Goal: Communication & Community: Answer question/provide support

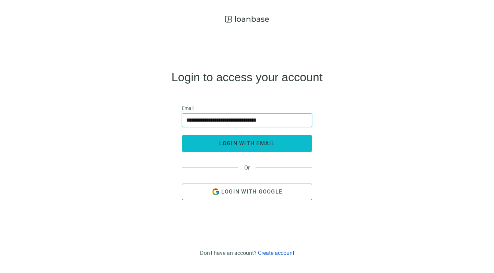
type input "**********"
click at [230, 146] on span "login with email" at bounding box center [247, 143] width 56 height 7
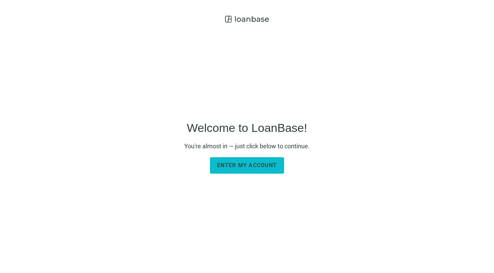
click at [240, 161] on button "Enter my account" at bounding box center [247, 165] width 74 height 16
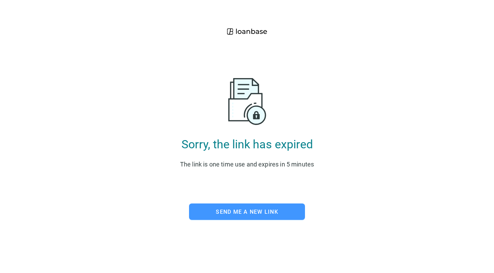
click at [226, 211] on span "Send me a new link" at bounding box center [247, 212] width 62 height 7
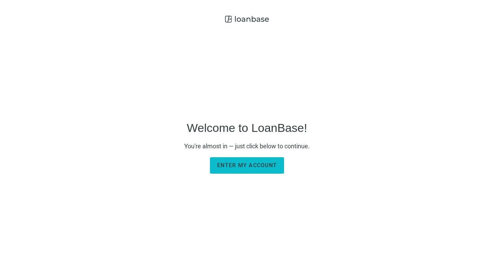
click at [237, 164] on span "Enter my account" at bounding box center [247, 165] width 60 height 7
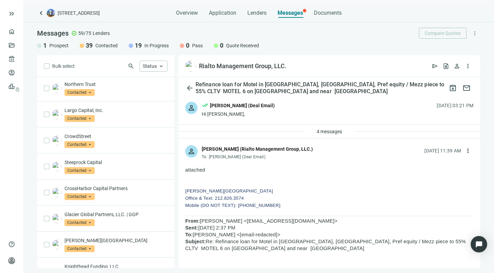
scroll to position [167, 0]
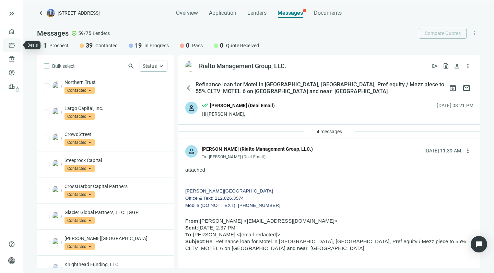
click at [17, 45] on link "Deals" at bounding box center [23, 45] width 12 height 5
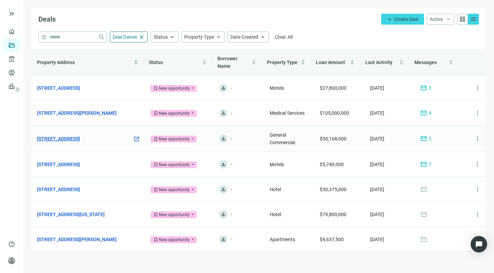
click at [80, 138] on link "[STREET_ADDRESS]" at bounding box center [58, 139] width 43 height 8
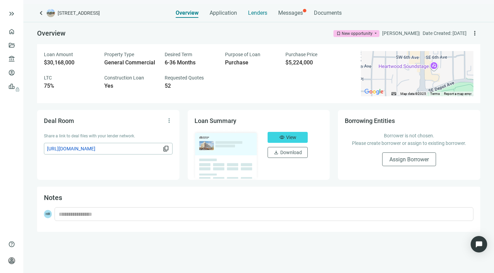
click at [258, 12] on span "Lenders" at bounding box center [257, 13] width 19 height 7
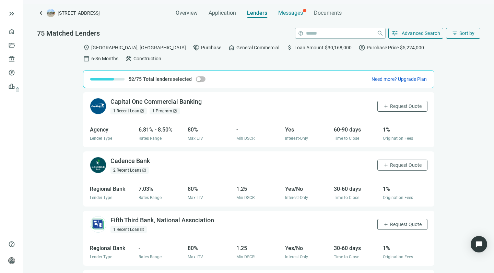
click at [287, 13] on span "Messages" at bounding box center [290, 13] width 25 height 7
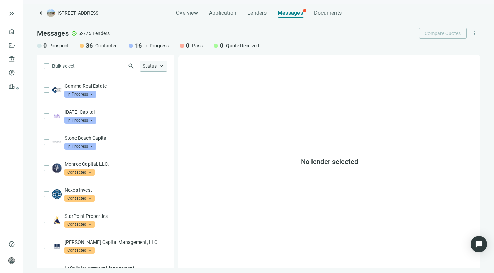
click at [161, 67] on span "keyboard_arrow_up" at bounding box center [161, 66] width 6 height 6
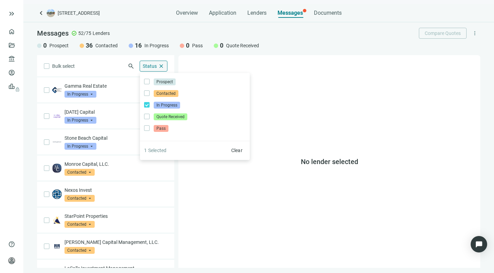
click at [97, 62] on div "Bulk select search Status close Prospect Only Contacted Only In Progress Only Q…" at bounding box center [105, 161] width 137 height 213
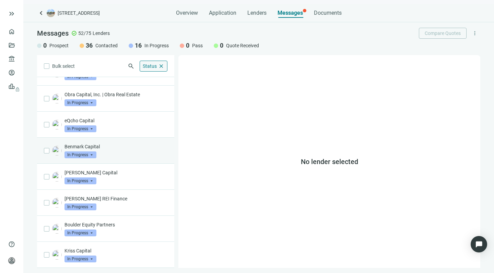
scroll to position [226, 0]
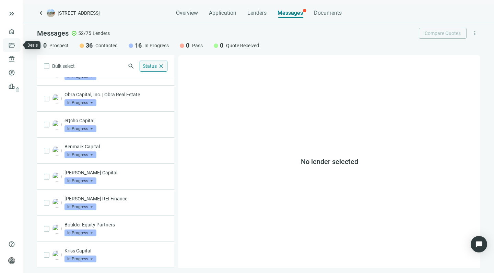
click at [17, 45] on link "Deals" at bounding box center [23, 45] width 12 height 5
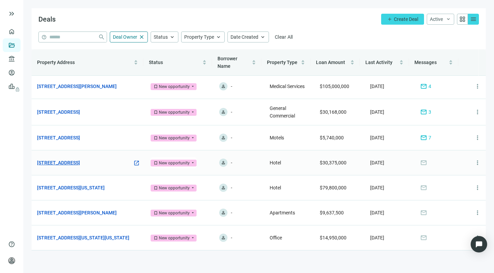
scroll to position [28, 0]
click at [80, 160] on link "602 S Main St, Gainesville, FL 32601" at bounding box center [58, 163] width 43 height 8
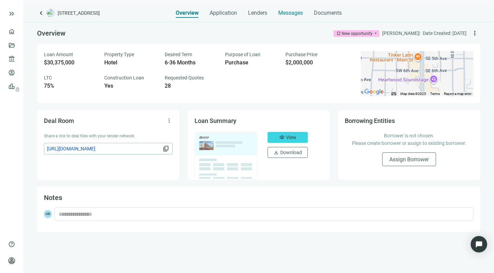
click at [284, 12] on span "Messages" at bounding box center [290, 13] width 25 height 7
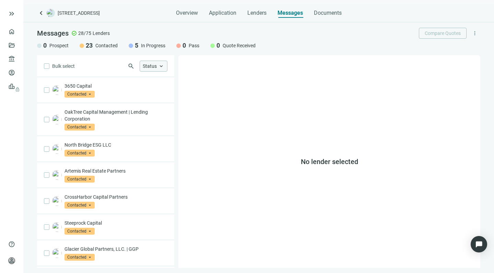
click at [161, 69] on span "keyboard_arrow_up" at bounding box center [161, 66] width 6 height 6
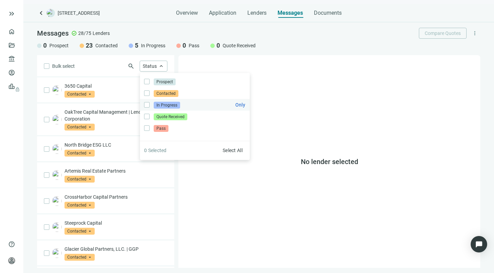
click at [157, 103] on span "In Progress" at bounding box center [167, 105] width 26 height 7
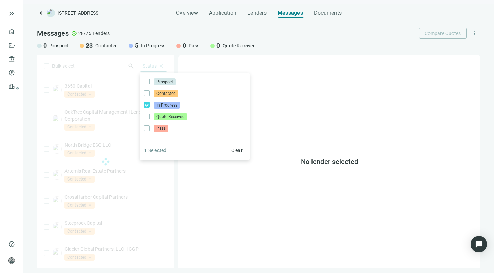
click at [108, 64] on div "Bulk select search Status close Prospect Only Contacted Only In Progress Only Q…" at bounding box center [105, 161] width 137 height 213
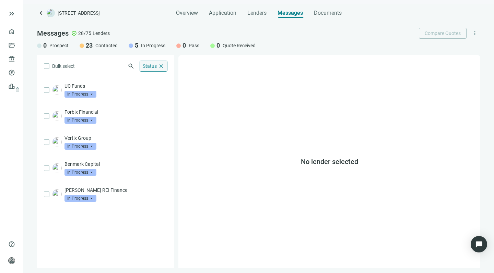
click at [154, 65] on span "Status" at bounding box center [150, 65] width 14 height 5
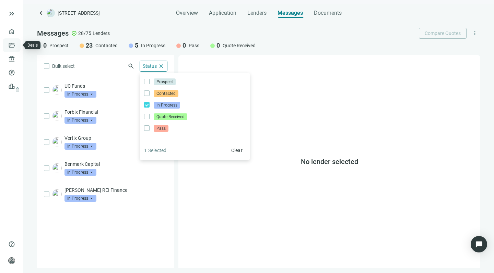
click at [17, 44] on link "Deals" at bounding box center [23, 45] width 12 height 5
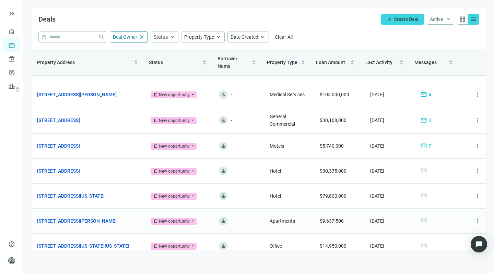
scroll to position [19, 0]
click at [70, 119] on link "[STREET_ADDRESS]" at bounding box center [58, 120] width 43 height 8
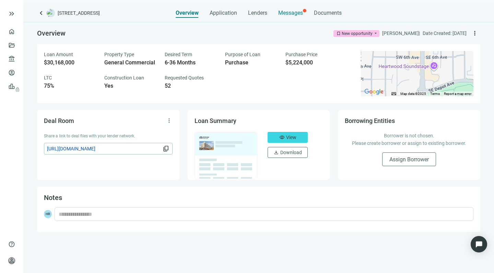
click at [285, 13] on span "Messages" at bounding box center [290, 13] width 25 height 7
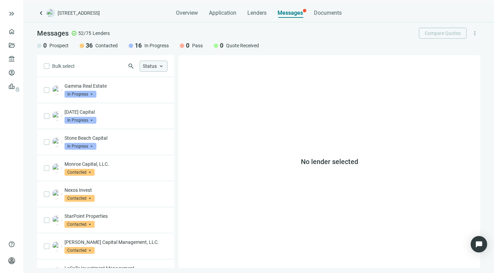
click at [154, 67] on span "Status" at bounding box center [150, 65] width 14 height 5
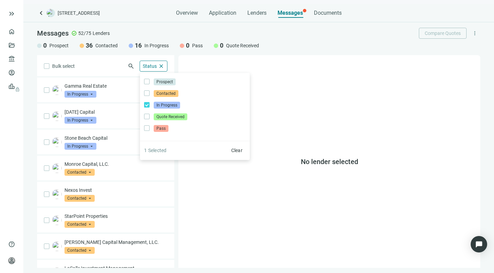
click at [97, 64] on div "Bulk select search Status close Prospect Only Contacted Only In Progress Only Q…" at bounding box center [105, 161] width 137 height 213
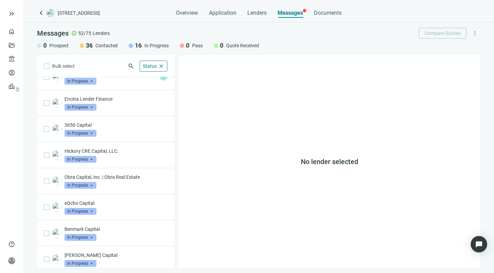
scroll to position [144, 0]
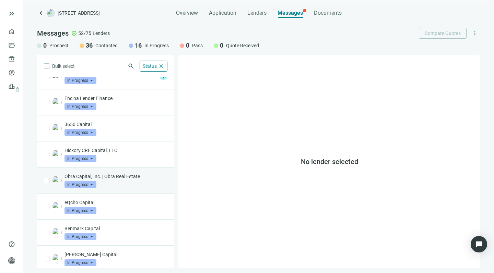
click at [82, 174] on p "Obra Capital, Inc. | Obra Real Estate" at bounding box center [115, 176] width 103 height 7
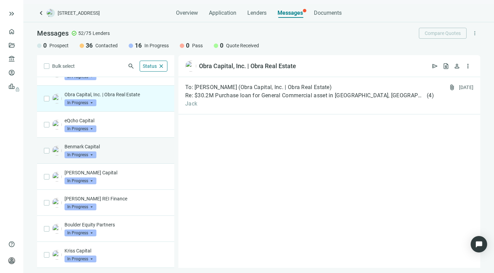
scroll to position [226, 0]
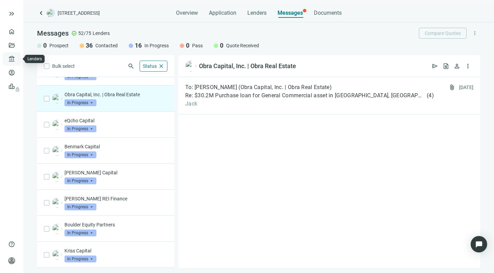
click at [17, 57] on link "Lenders" at bounding box center [26, 58] width 18 height 5
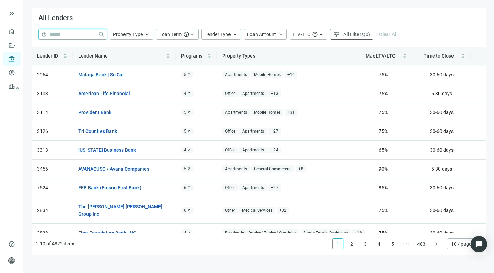
click at [68, 35] on input "search" at bounding box center [72, 34] width 46 height 10
paste input "**********"
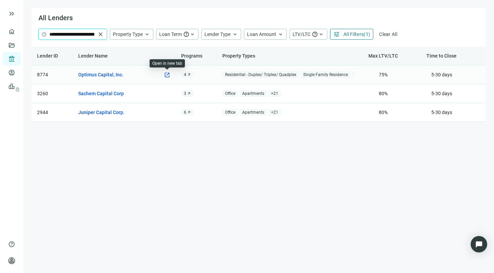
type input "**********"
click at [166, 74] on span "open_in_new" at bounding box center [167, 75] width 6 height 6
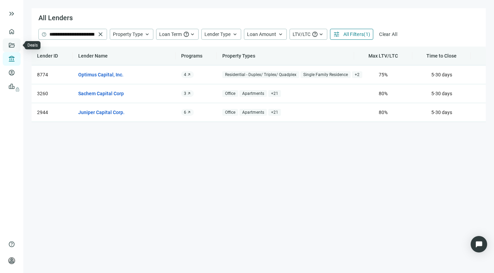
click at [17, 44] on link "Deals" at bounding box center [23, 45] width 12 height 5
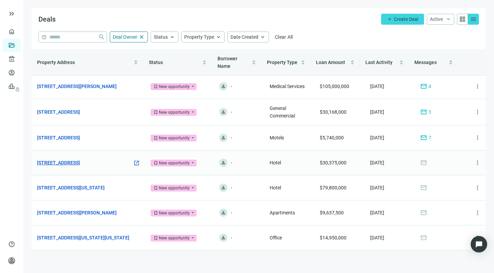
click at [80, 161] on link "602 S Main St, Gainesville, FL 32601" at bounding box center [58, 163] width 43 height 8
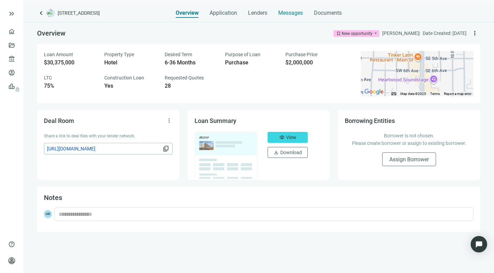
click at [282, 12] on span "Messages" at bounding box center [290, 13] width 25 height 7
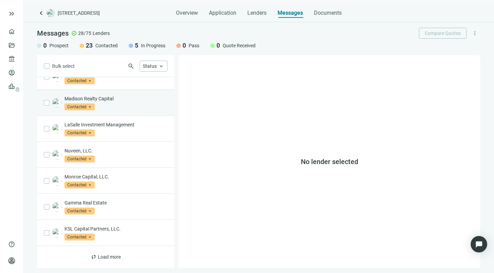
scroll to position [359, 0]
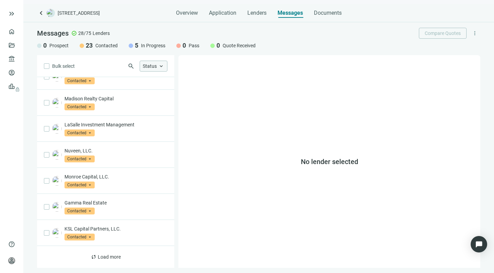
click at [156, 67] on span "Status" at bounding box center [150, 65] width 14 height 5
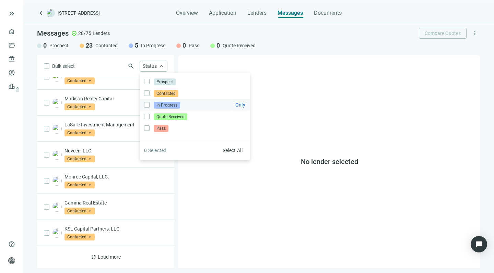
click at [157, 104] on span "In Progress" at bounding box center [167, 105] width 26 height 7
click at [89, 55] on div "Messages check_circle 28/75 Lenders Compare Quotes more_vert 0 Prospect 23 Cont…" at bounding box center [258, 145] width 470 height 246
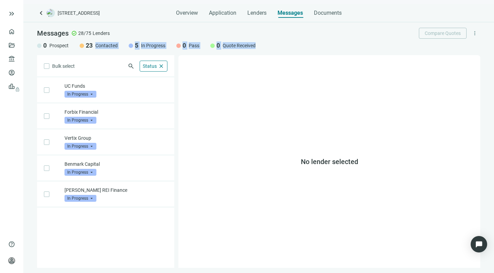
scroll to position [0, 0]
click at [17, 44] on link "Deals" at bounding box center [23, 45] width 12 height 5
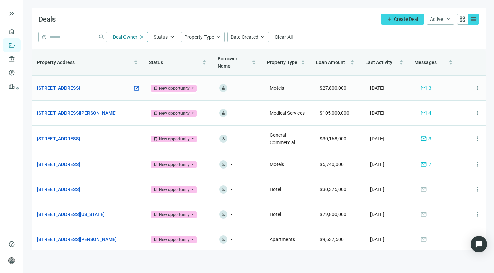
click at [79, 87] on link "195 E Tropicana Ave, Las Vegas, NV 89109" at bounding box center [58, 88] width 43 height 8
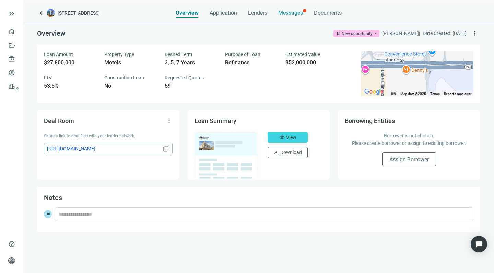
click at [289, 12] on span "Messages" at bounding box center [290, 13] width 25 height 7
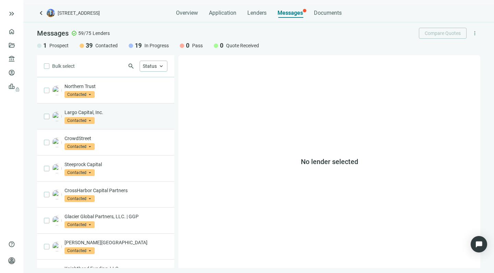
scroll to position [164, 0]
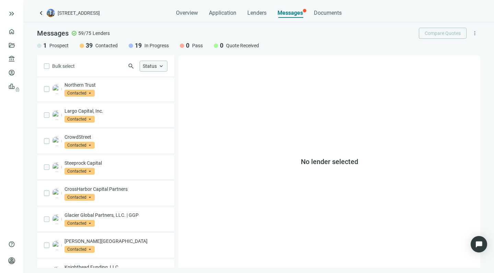
click at [156, 67] on span "Status" at bounding box center [150, 65] width 14 height 5
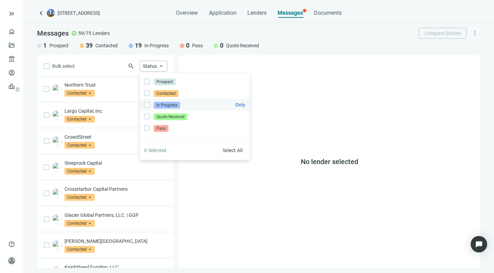
click at [161, 105] on span "In Progress" at bounding box center [167, 105] width 26 height 7
click at [132, 33] on div "Messages check_circle 59/75 Lenders Compare Quotes more_vert" at bounding box center [258, 33] width 443 height 11
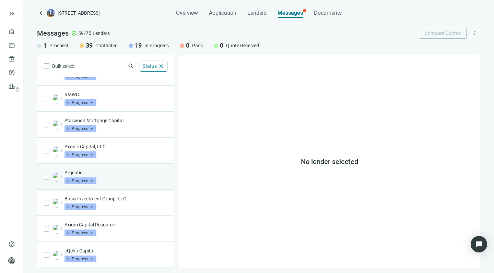
scroll to position [318, 0]
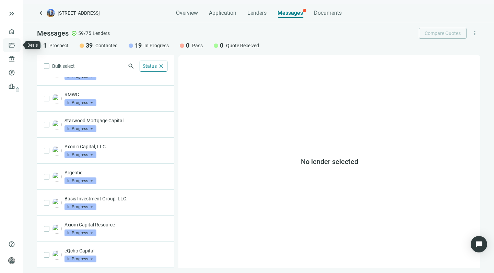
click at [17, 44] on link "Deals" at bounding box center [23, 45] width 12 height 5
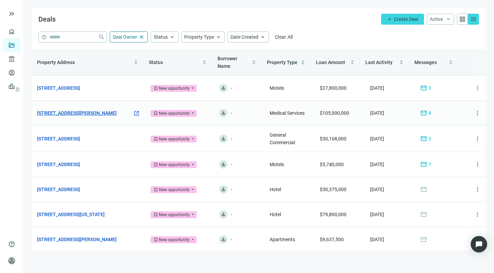
click at [79, 113] on link "125 N Wamba Rd, Prosser, WA 99350" at bounding box center [77, 113] width 80 height 8
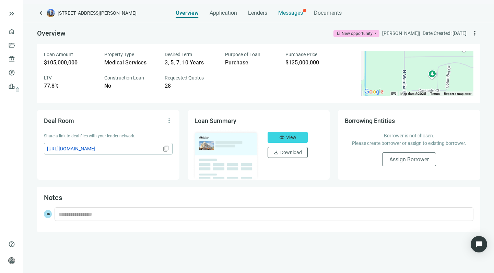
click at [287, 13] on span "Messages" at bounding box center [290, 13] width 25 height 7
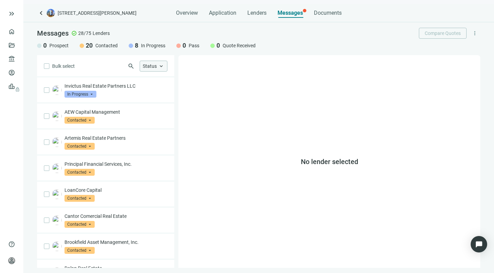
click at [159, 65] on span "keyboard_arrow_up" at bounding box center [161, 66] width 6 height 6
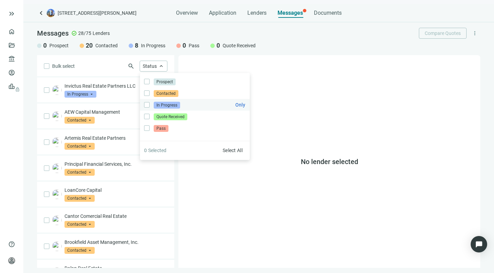
click at [159, 104] on span "In Progress" at bounding box center [167, 105] width 26 height 7
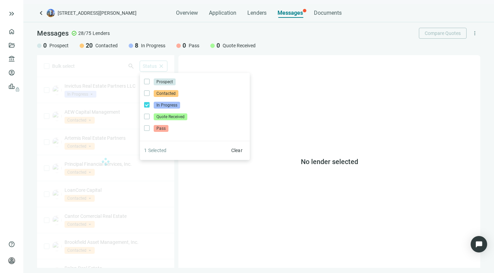
click at [100, 63] on div "Bulk select search Status close Prospect Only Contacted Only In Progress Only Q…" at bounding box center [105, 161] width 137 height 213
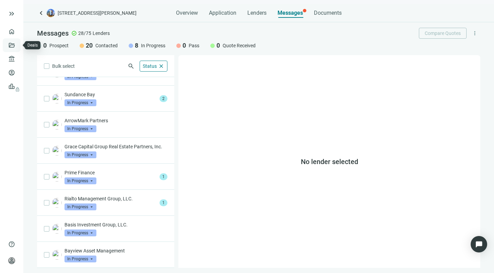
click at [17, 43] on link "Deals" at bounding box center [23, 45] width 12 height 5
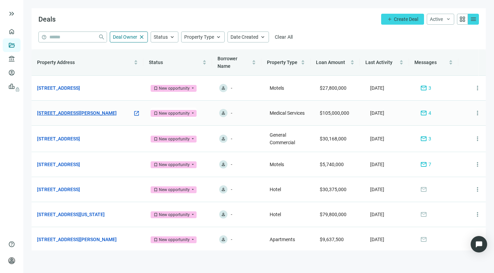
click at [82, 114] on link "125 N Wamba Rd, Prosser, WA 99350" at bounding box center [77, 113] width 80 height 8
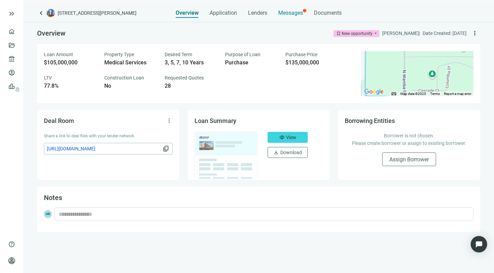
click at [288, 13] on span "Messages" at bounding box center [290, 13] width 25 height 7
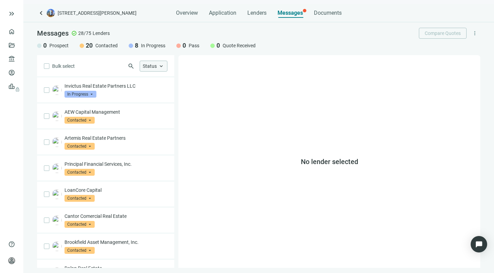
click at [154, 64] on span "Status" at bounding box center [150, 65] width 14 height 5
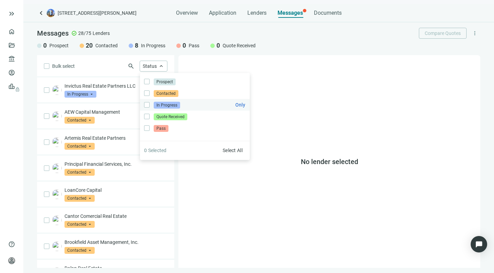
click at [159, 102] on span "In Progress" at bounding box center [167, 105] width 26 height 7
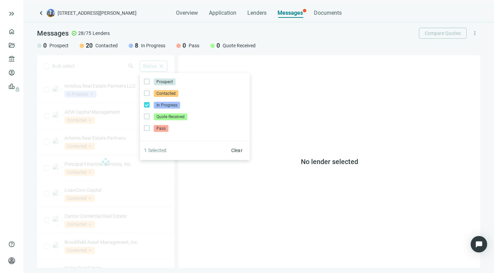
click at [111, 62] on div "Bulk select search Status close Prospect Only Contacted Only In Progress Only Q…" at bounding box center [105, 161] width 137 height 213
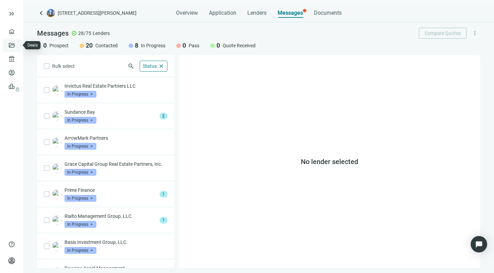
click at [17, 44] on link "Deals" at bounding box center [23, 45] width 12 height 5
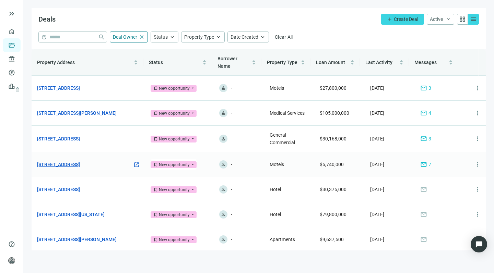
click at [58, 164] on link "248 Ocean Ave, Tillamook, OR 97141" at bounding box center [58, 165] width 43 height 8
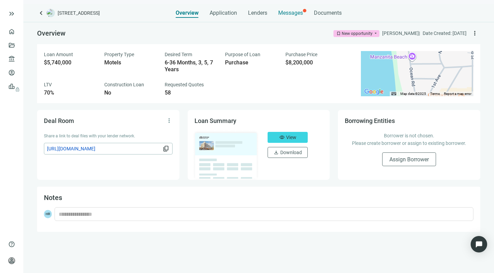
click at [287, 13] on span "Messages" at bounding box center [290, 13] width 25 height 7
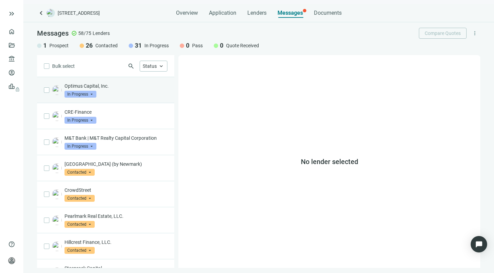
click at [88, 84] on p "Optimus Capital, Inc." at bounding box center [115, 86] width 103 height 7
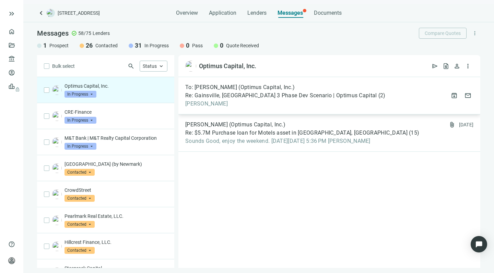
click at [257, 99] on span "Re: Gainsville, FL 3 Phase Dev Scenario | Optimus Capital" at bounding box center [281, 95] width 192 height 7
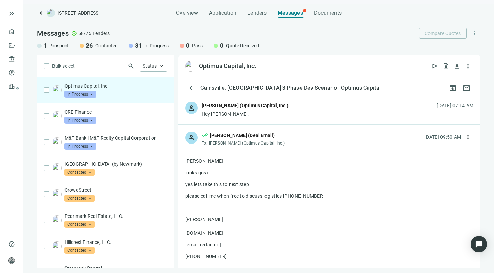
click at [286, 116] on div "person Sean Macneir (Optimus Capital, Inc.) Hey Howard, 08.26.2025, 07:14 AM" at bounding box center [329, 109] width 302 height 29
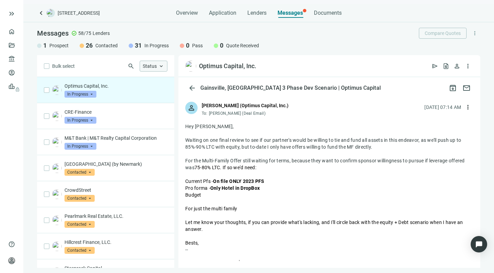
click at [151, 65] on span "Status" at bounding box center [150, 65] width 14 height 5
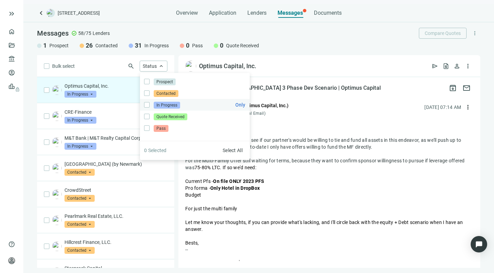
click at [161, 103] on span "In Progress" at bounding box center [167, 105] width 26 height 7
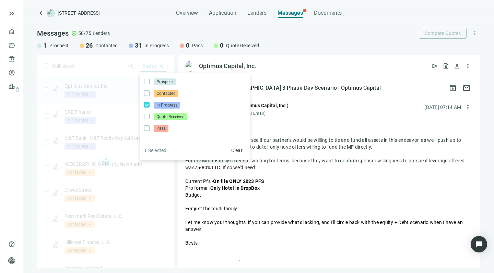
click at [105, 63] on div "Bulk select search Status close Prospect Only Contacted Only In Progress Only Q…" at bounding box center [105, 161] width 137 height 213
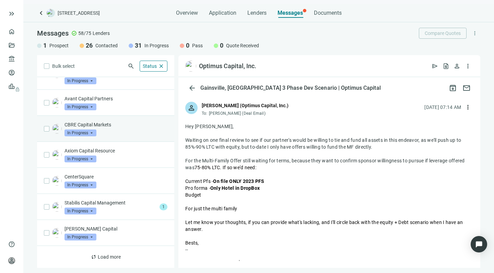
scroll to position [359, 0]
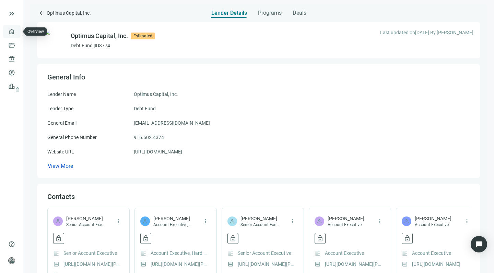
click at [17, 30] on link "Overview" at bounding box center [27, 31] width 20 height 5
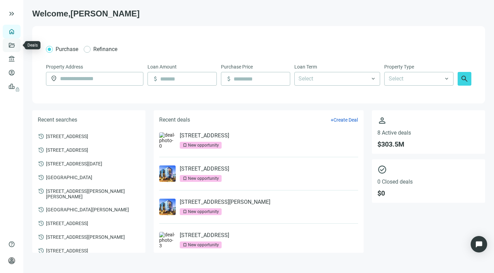
click at [17, 45] on link "Deals" at bounding box center [23, 45] width 12 height 5
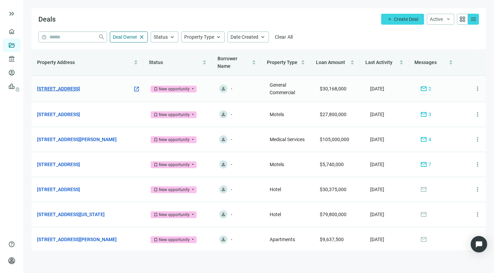
click at [70, 89] on link "[STREET_ADDRESS]" at bounding box center [58, 89] width 43 height 8
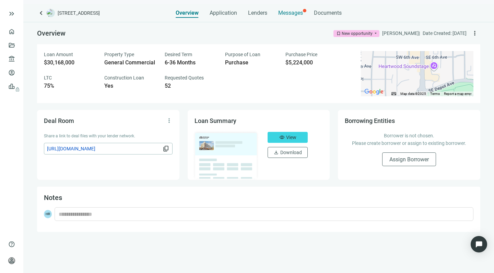
click at [285, 13] on span "Messages" at bounding box center [290, 13] width 25 height 7
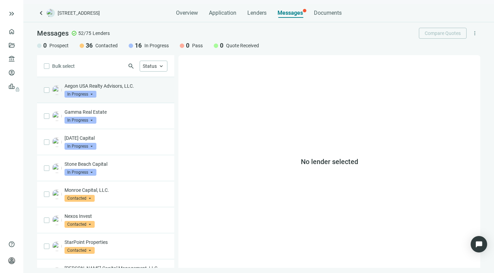
click at [130, 91] on div "Aegon USA Realty Advisors, LLC. In Progress arrow_drop_down" at bounding box center [115, 90] width 103 height 15
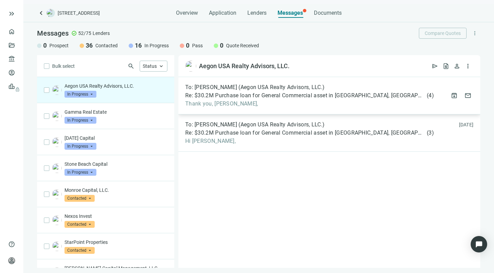
click at [267, 98] on span "Re: $30.2M Purchase loan for General Commercial asset in [GEOGRAPHIC_DATA], [GE…" at bounding box center [305, 95] width 240 height 7
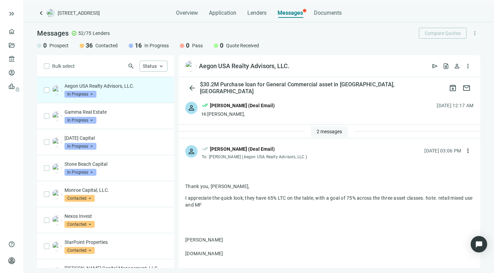
click at [316, 132] on span "2 messages" at bounding box center [328, 131] width 25 height 5
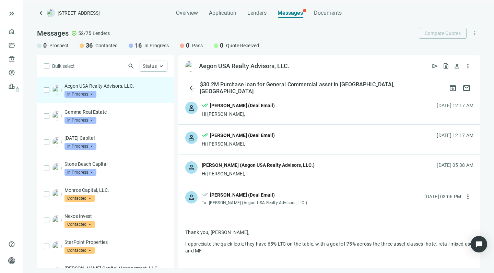
click at [247, 168] on div "[PERSON_NAME] (Aegon USA Realty Advisors, LLC.)" at bounding box center [258, 165] width 113 height 8
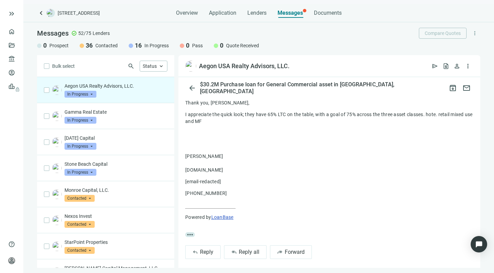
scroll to position [860, 0]
click at [243, 250] on span "Reply all" at bounding box center [249, 253] width 21 height 7
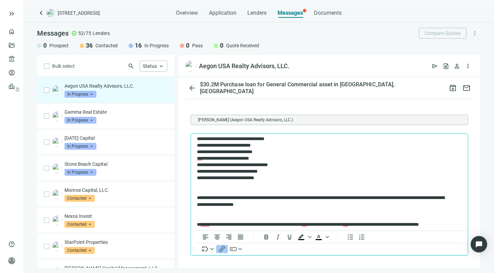
scroll to position [1122, 0]
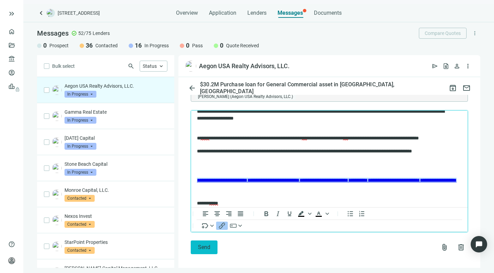
click at [202, 244] on span "Send" at bounding box center [204, 247] width 12 height 7
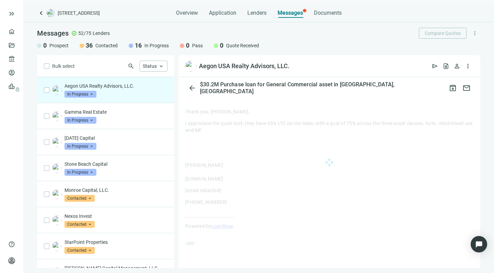
scroll to position [846, 0]
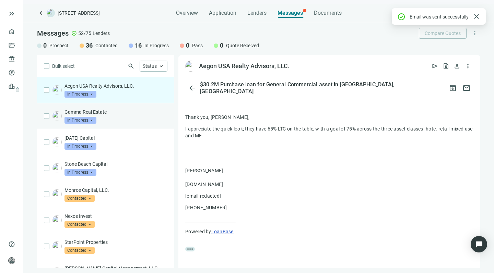
click at [112, 117] on div "Gamma Real Estate In Progress arrow_drop_down" at bounding box center [115, 116] width 103 height 15
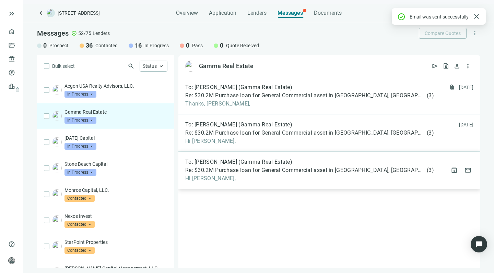
click at [247, 168] on span "Re: $30.2M Purchase loan for General Commercial asset in [GEOGRAPHIC_DATA], [GE…" at bounding box center [305, 170] width 240 height 7
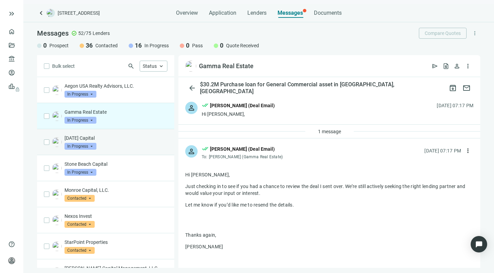
click at [105, 139] on p "[DATE] Capital" at bounding box center [115, 138] width 103 height 7
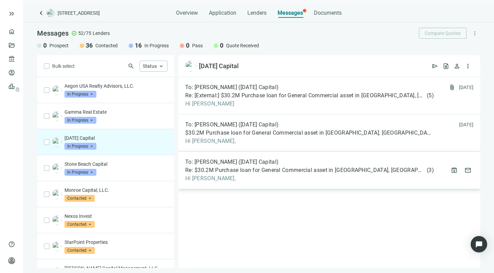
click at [257, 165] on span "To: Ellish Shaffer (Sunday Capital)" at bounding box center [231, 162] width 93 height 7
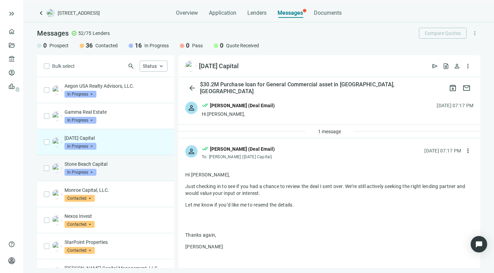
click at [99, 165] on p "Stone Beach Capital" at bounding box center [115, 164] width 103 height 7
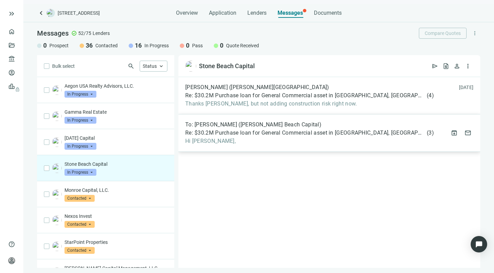
click at [250, 133] on span "Re: $30.2M Purchase loan for General Commercial asset in [GEOGRAPHIC_DATA], [GE…" at bounding box center [305, 133] width 240 height 7
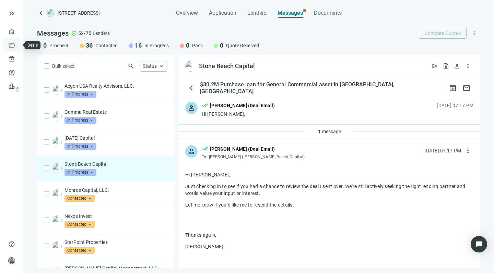
click at [17, 45] on link "Deals" at bounding box center [23, 45] width 12 height 5
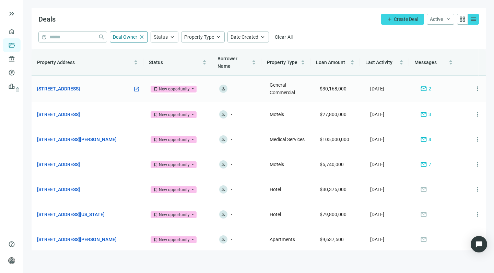
click at [80, 87] on link "[STREET_ADDRESS]" at bounding box center [58, 89] width 43 height 8
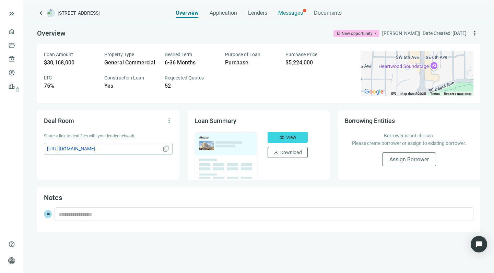
click at [285, 12] on span "Messages" at bounding box center [290, 13] width 25 height 7
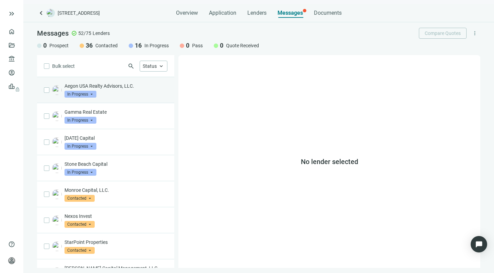
click at [110, 89] on p "Aegon USA Realty Advisors, LLC." at bounding box center [115, 86] width 103 height 7
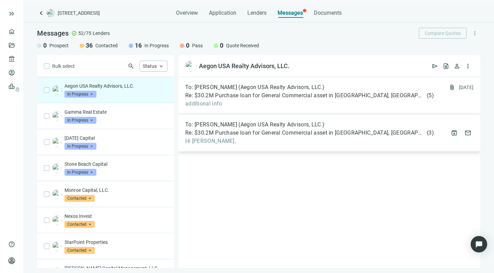
click at [257, 139] on span "Hi [PERSON_NAME]," at bounding box center [309, 141] width 249 height 7
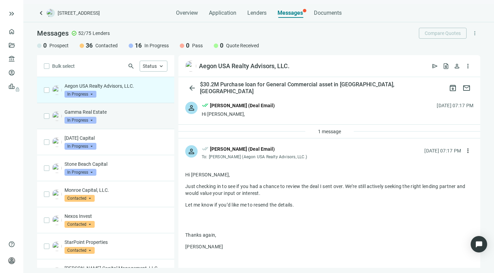
click at [111, 113] on p "Gamma Real Estate" at bounding box center [115, 112] width 103 height 7
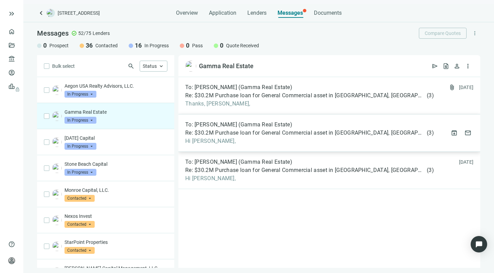
click at [225, 127] on span "To: Max Kalikow (Gamma Real Estate)" at bounding box center [238, 124] width 107 height 7
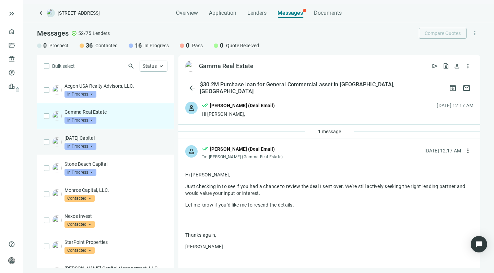
click at [113, 142] on div "Sunday Capital In Progress arrow_drop_down" at bounding box center [115, 142] width 103 height 15
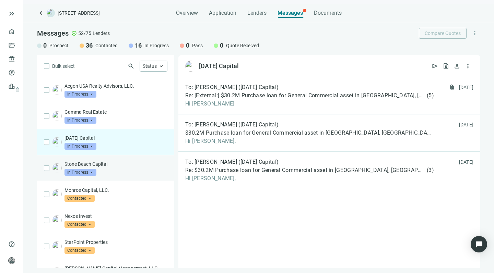
click at [114, 164] on p "Stone Beach Capital" at bounding box center [115, 164] width 103 height 7
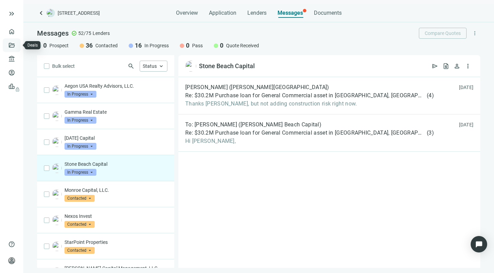
click at [17, 43] on link "Deals" at bounding box center [23, 45] width 12 height 5
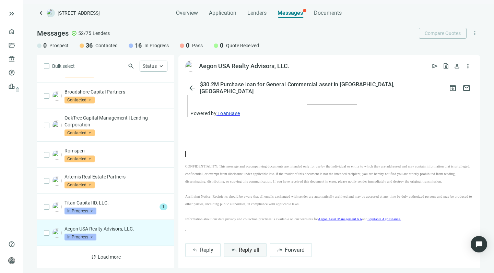
click at [240, 250] on span "Reply all" at bounding box center [249, 250] width 21 height 7
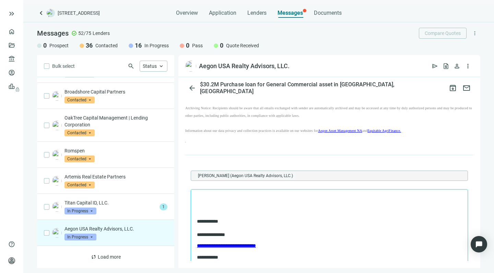
click at [208, 207] on p "Rich Text Area. Press ALT-0 for help." at bounding box center [329, 210] width 265 height 7
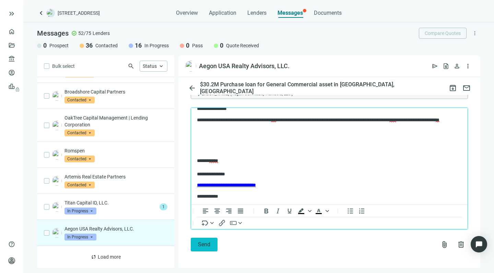
click at [196, 241] on button "Send" at bounding box center [204, 245] width 27 height 14
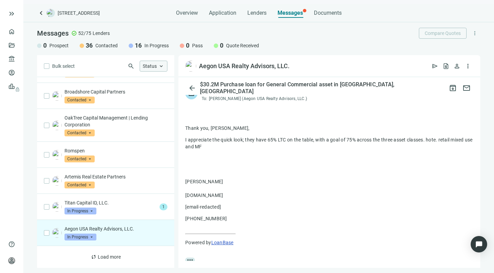
click at [155, 65] on span "Status" at bounding box center [150, 65] width 14 height 5
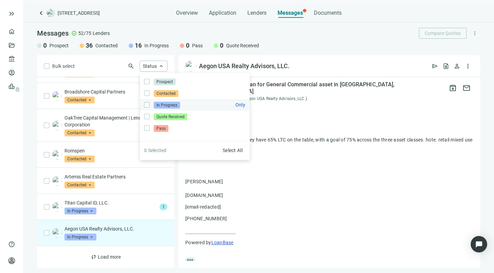
click at [157, 103] on span "In Progress" at bounding box center [167, 105] width 26 height 7
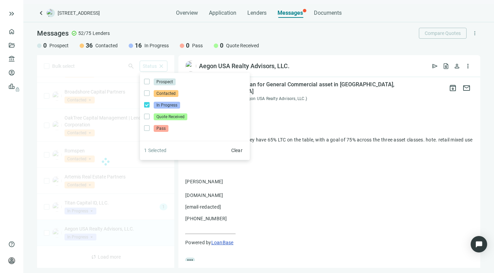
click at [99, 65] on div "Bulk select search Status close Prospect Only Contacted Only In Progress Only Q…" at bounding box center [105, 161] width 137 height 213
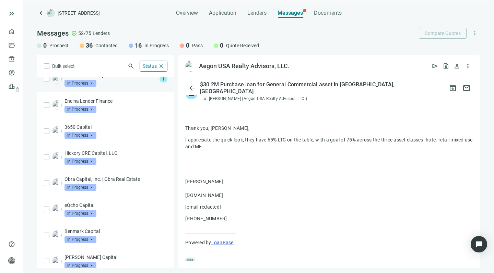
scroll to position [150, 0]
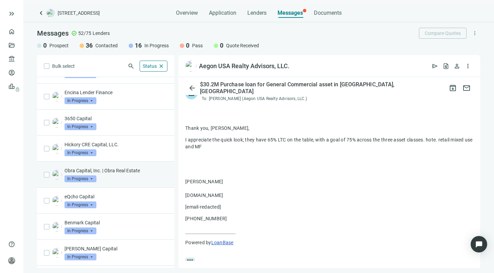
click at [113, 175] on div "Obra Capital, Inc. | Obra Real Estate In Progress arrow_drop_down" at bounding box center [115, 174] width 103 height 15
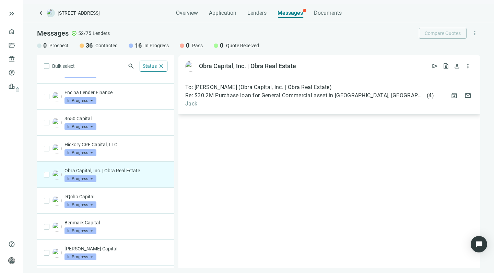
click at [270, 95] on span "Re: $30.2M Purchase loan for General Commercial asset in [GEOGRAPHIC_DATA], [GE…" at bounding box center [305, 95] width 240 height 7
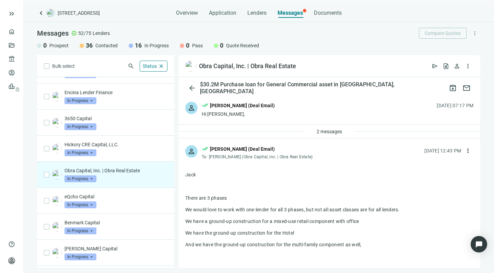
drag, startPoint x: 325, startPoint y: 186, endPoint x: 307, endPoint y: 178, distance: 19.7
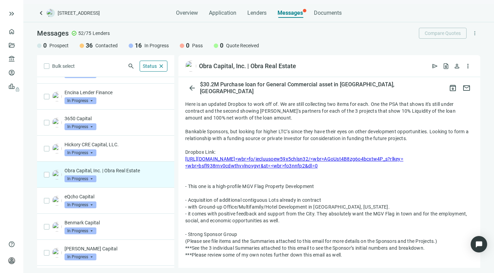
scroll to position [195, 0]
